Goal: Check status: Check status

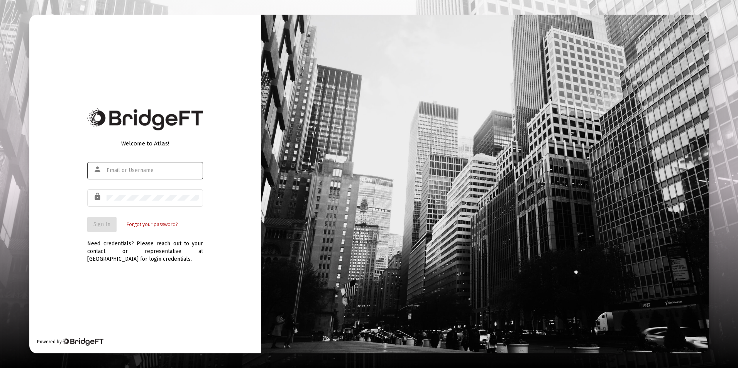
click at [137, 173] on input "text" at bounding box center [153, 170] width 93 height 6
type input "[EMAIL_ADDRESS][DOMAIN_NAME]"
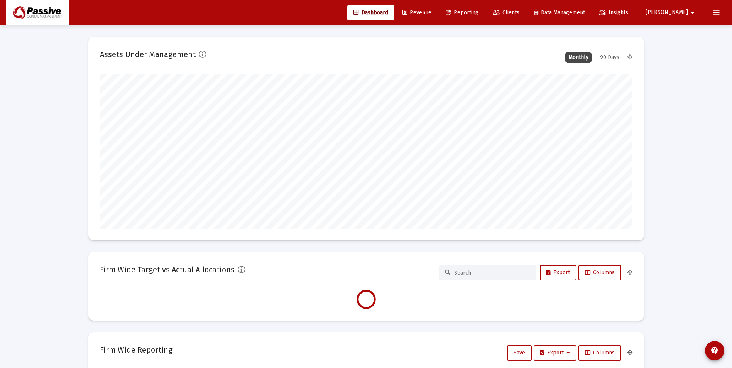
scroll to position [154, 287]
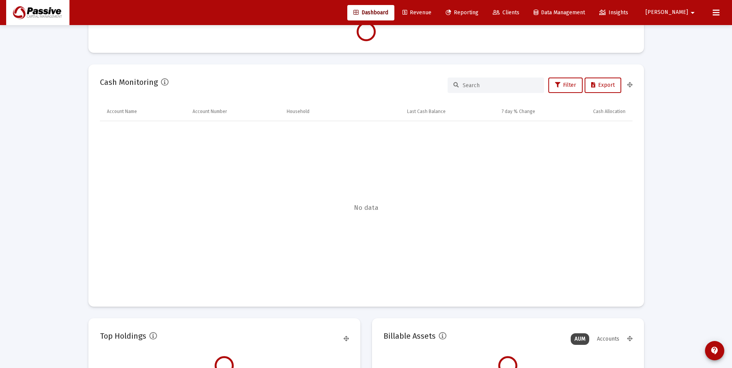
type input "[DATE]"
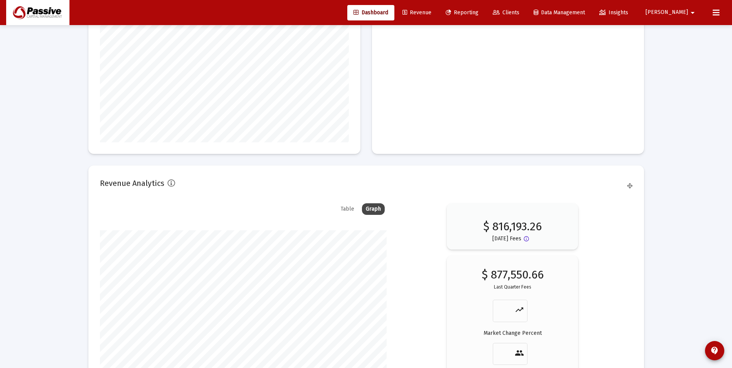
scroll to position [1216, 0]
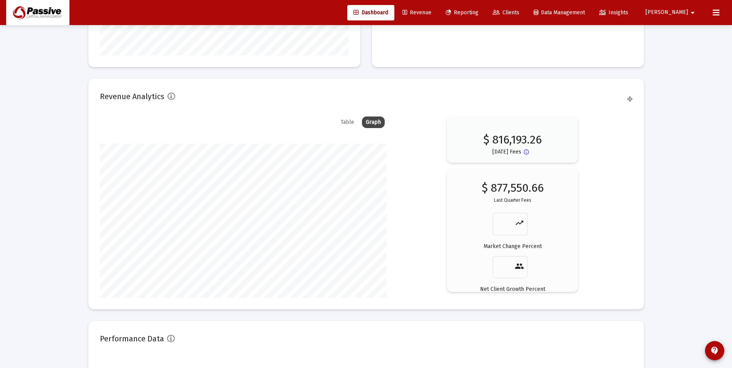
click at [340, 124] on div "Table" at bounding box center [347, 123] width 21 height 12
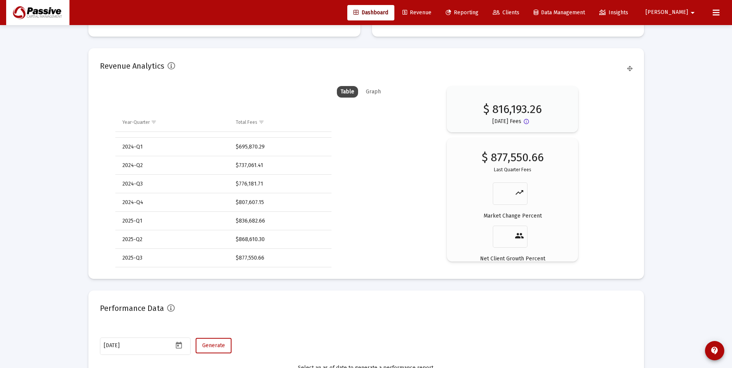
scroll to position [976, 0]
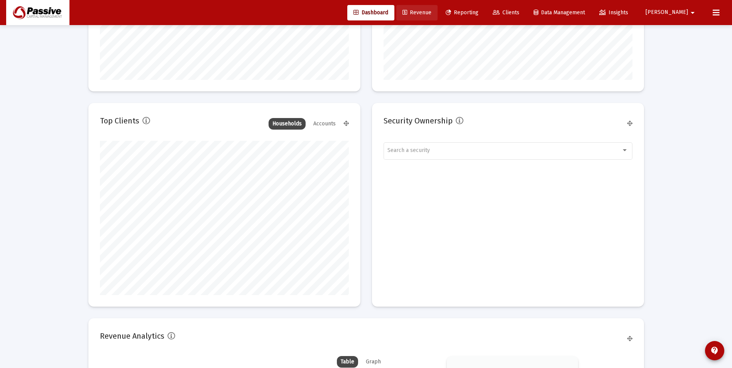
click at [438, 16] on link "Revenue" at bounding box center [416, 12] width 41 height 15
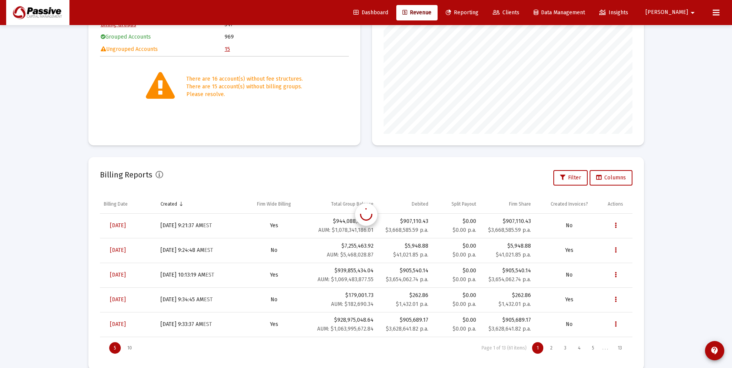
scroll to position [145, 0]
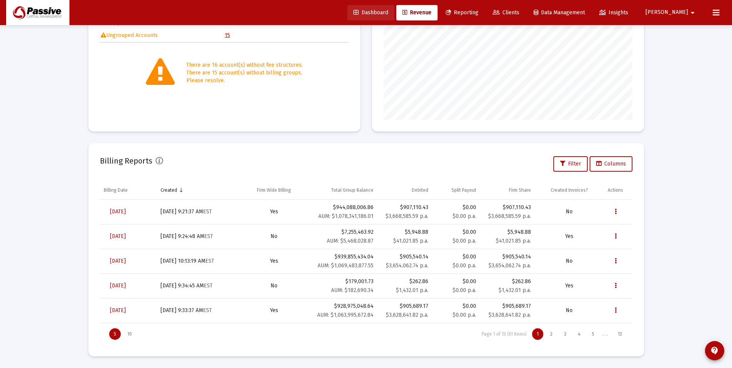
click at [388, 15] on span "Dashboard" at bounding box center [371, 12] width 35 height 7
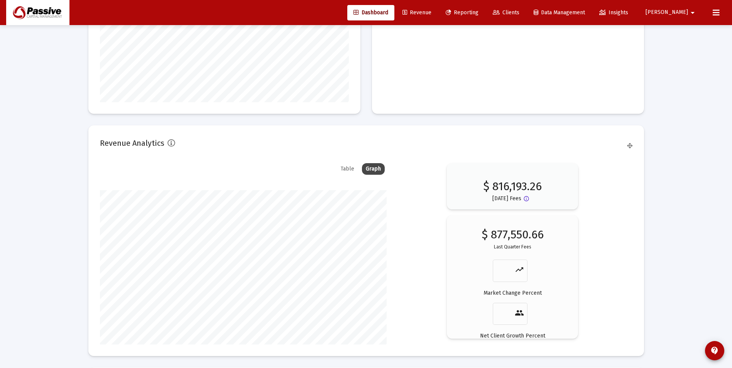
click at [346, 164] on div "Table" at bounding box center [347, 169] width 21 height 12
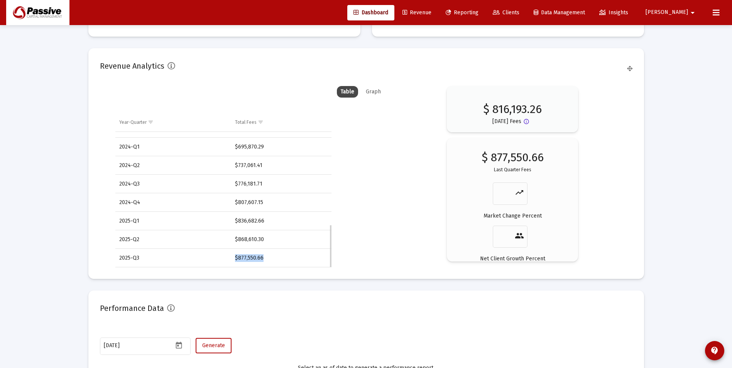
drag, startPoint x: 286, startPoint y: 262, endPoint x: 234, endPoint y: 257, distance: 51.5
click at [234, 257] on td "$877,550.66" at bounding box center [281, 258] width 100 height 19
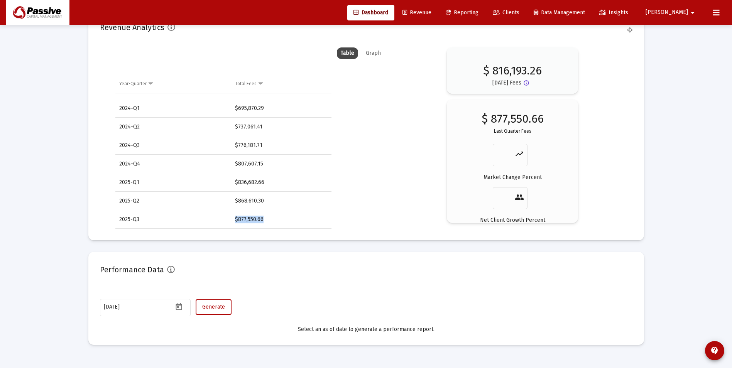
click at [438, 17] on link "Revenue" at bounding box center [416, 12] width 41 height 15
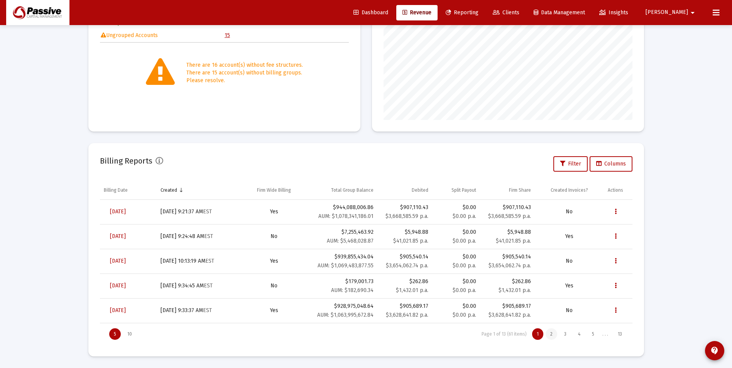
click at [550, 337] on div "2" at bounding box center [552, 334] width 12 height 12
click at [539, 335] on div "1" at bounding box center [537, 334] width 11 height 12
click at [695, 210] on div "Loading... Billing Invoices Run One Off Billing Run Firm-Wide Billing Settings …" at bounding box center [366, 111] width 732 height 513
